Goal: Information Seeking & Learning: Understand process/instructions

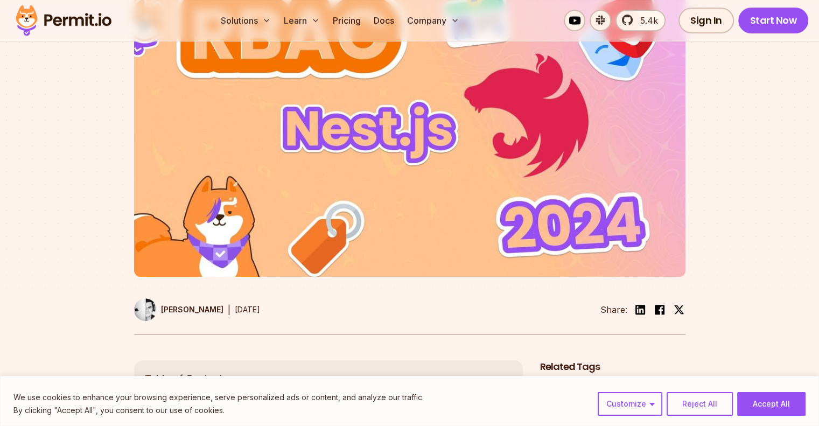
scroll to position [485, 0]
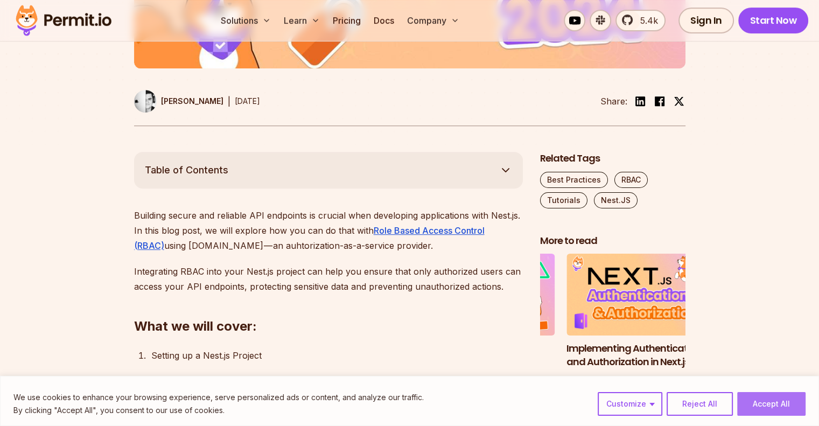
click at [786, 398] on button "Accept All" at bounding box center [771, 404] width 68 height 24
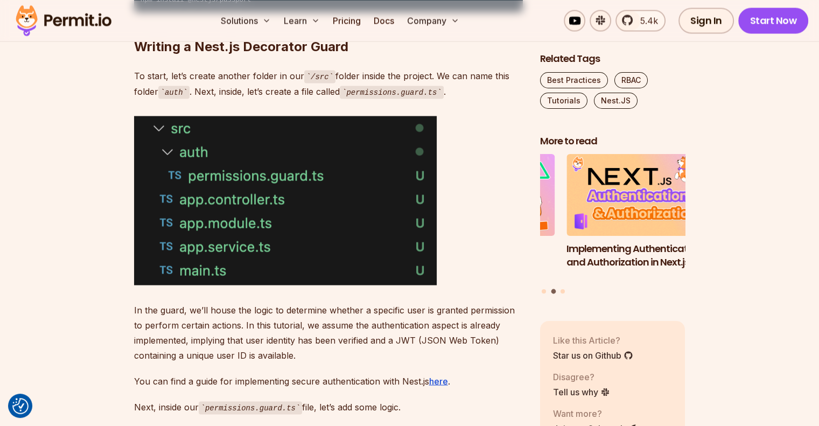
scroll to position [2046, 0]
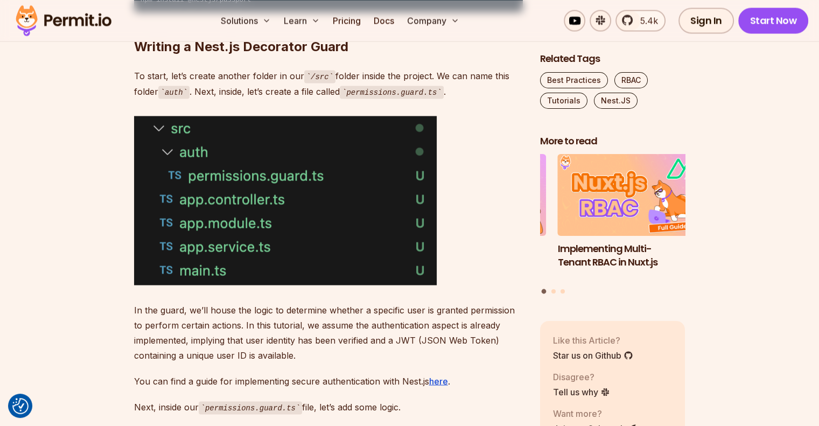
click at [381, 305] on p "In the guard, we’ll house the logic to determine whether a specific user is gra…" at bounding box center [328, 332] width 389 height 60
click at [388, 324] on p "In the guard, we’ll house the logic to determine whether a specific user is gra…" at bounding box center [328, 332] width 389 height 60
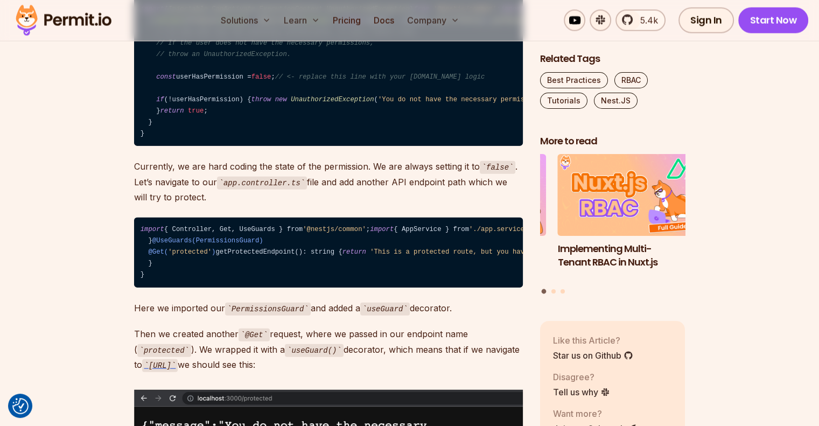
scroll to position [2477, 0]
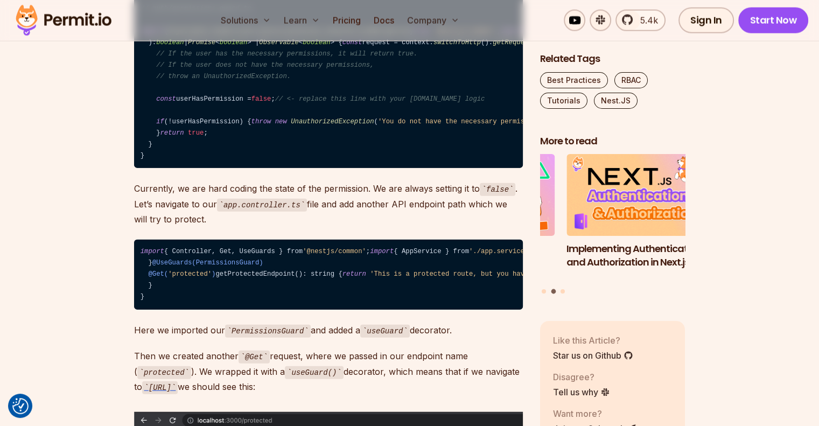
click at [305, 46] on span "boolean" at bounding box center [316, 43] width 27 height 8
click at [288, 46] on span "Observable" at bounding box center [279, 43] width 40 height 8
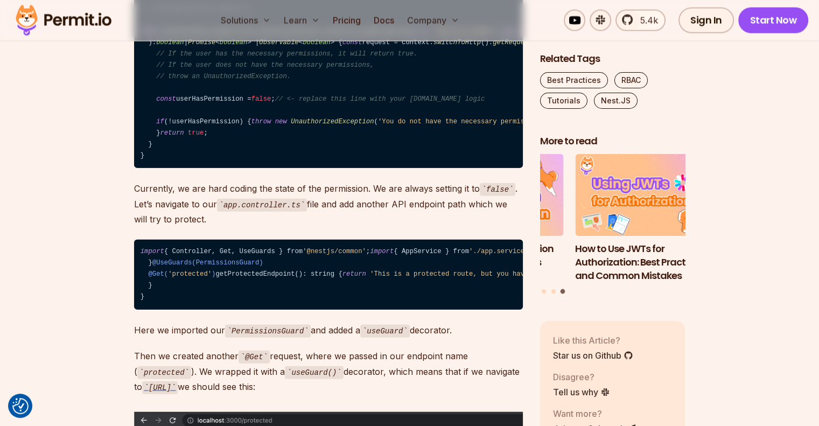
click at [228, 46] on span "boolean" at bounding box center [233, 43] width 27 height 8
click at [213, 46] on span "Promise" at bounding box center [201, 43] width 27 height 8
click at [212, 46] on span "Promise" at bounding box center [201, 43] width 27 height 8
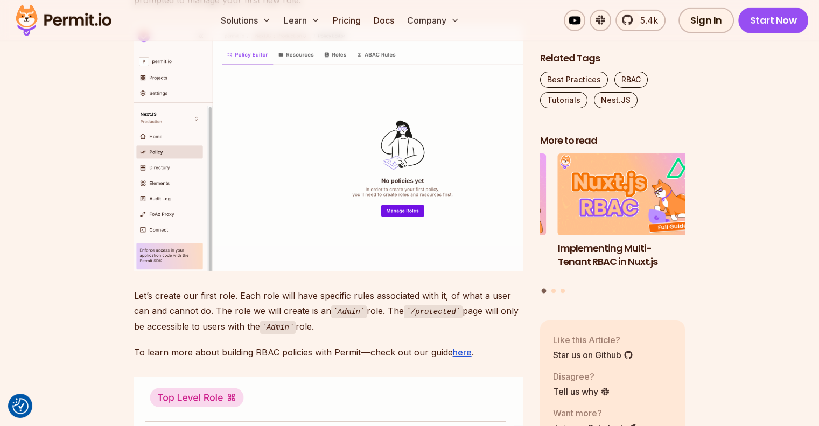
scroll to position [3715, 0]
